Goal: Task Accomplishment & Management: Manage account settings

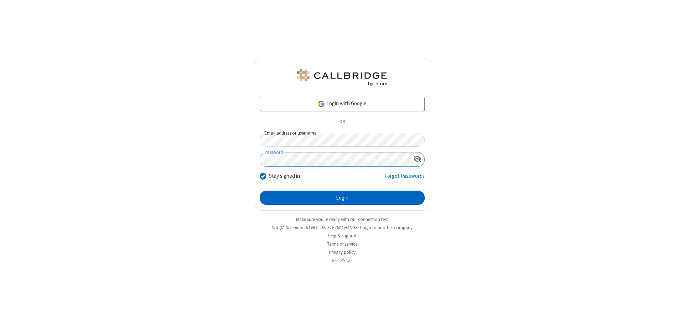
click at [342, 197] on button "Login" at bounding box center [342, 197] width 165 height 14
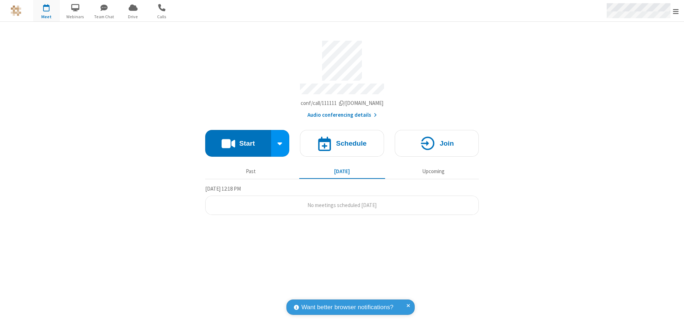
click at [676, 11] on span "Open menu" at bounding box center [676, 11] width 6 height 7
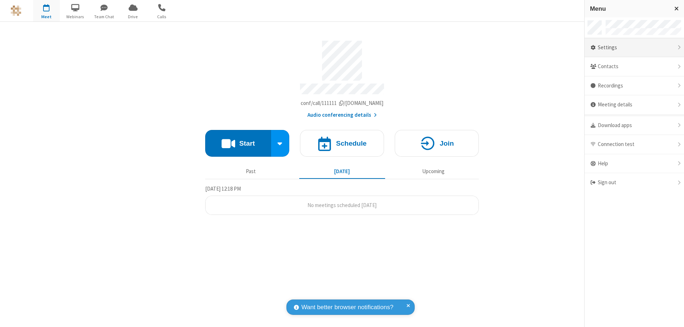
click at [635, 47] on div "Settings" at bounding box center [634, 47] width 99 height 19
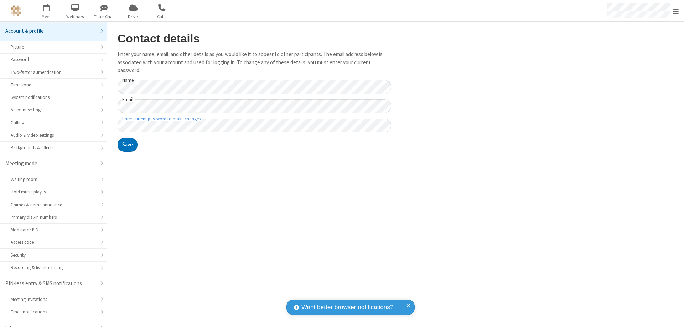
scroll to position [10, 0]
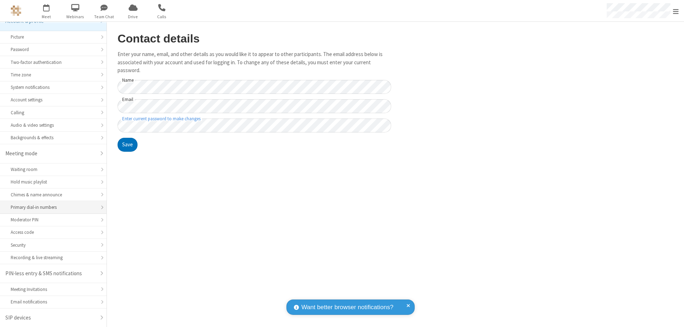
click at [51, 207] on div "Primary dial-in numbers" at bounding box center [53, 207] width 85 height 7
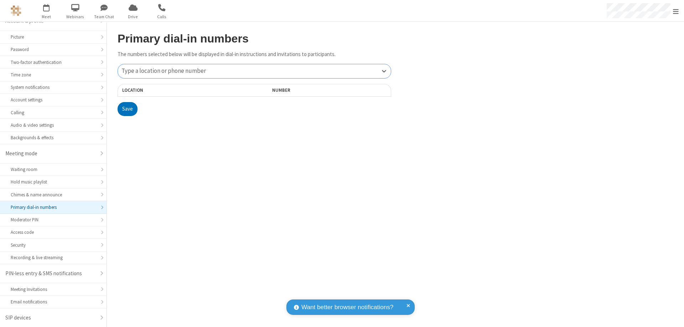
click at [255, 71] on div "Type a location or phone number" at bounding box center [254, 71] width 273 height 14
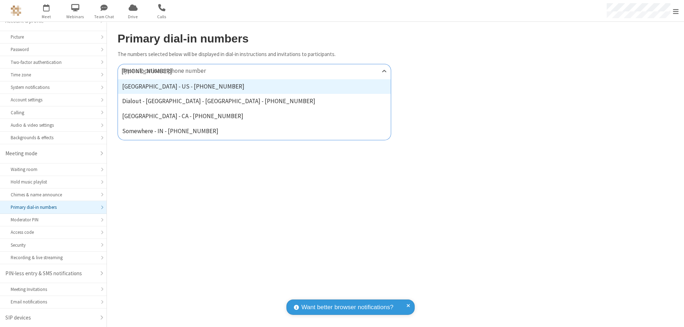
type input "[PHONE_NUMBER]"
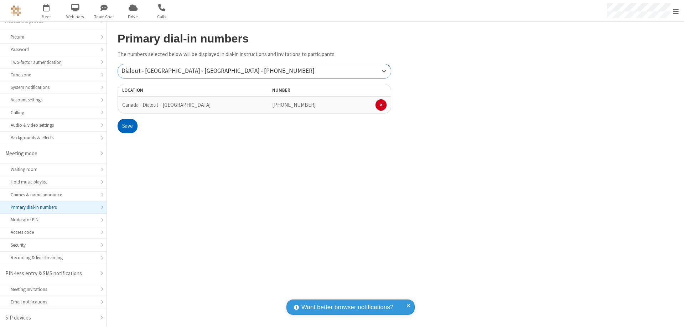
click at [127, 126] on button "Save" at bounding box center [128, 126] width 20 height 14
